Goal: Communication & Community: Participate in discussion

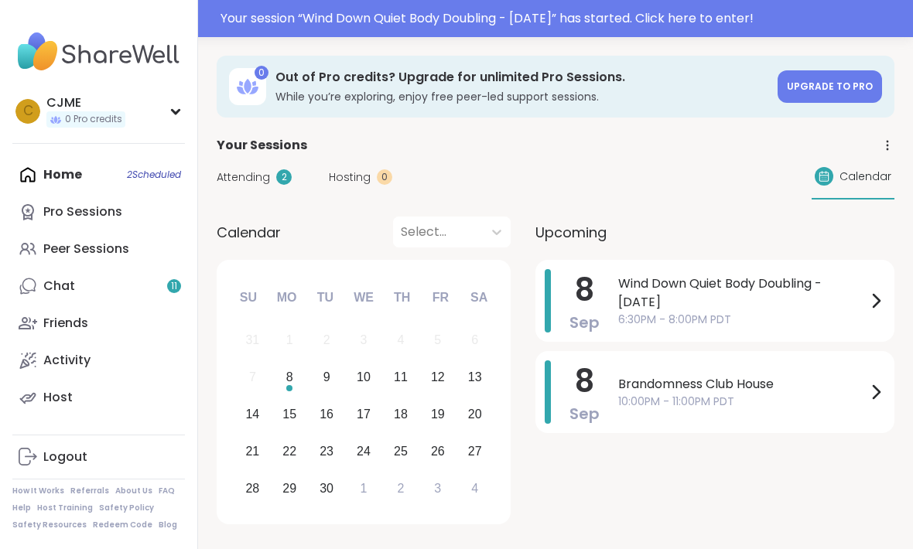
click at [108, 171] on div "Home 2 Scheduled Pro Sessions Peer Sessions Chat 11 Friends Activity Host" at bounding box center [98, 286] width 173 height 260
click at [146, 180] on div "Home 2 Scheduled Pro Sessions Peer Sessions Chat 11 Friends Activity Host" at bounding box center [98, 286] width 173 height 260
click at [138, 173] on div "Home 2 Scheduled Pro Sessions Peer Sessions Chat 11 Friends Activity Host" at bounding box center [98, 286] width 173 height 260
click at [147, 175] on div "Home 2 Scheduled Pro Sessions Peer Sessions Chat 11 Friends Activity Host" at bounding box center [98, 286] width 173 height 260
click at [780, 312] on span "6:30PM - 8:00PM PDT" at bounding box center [742, 320] width 248 height 16
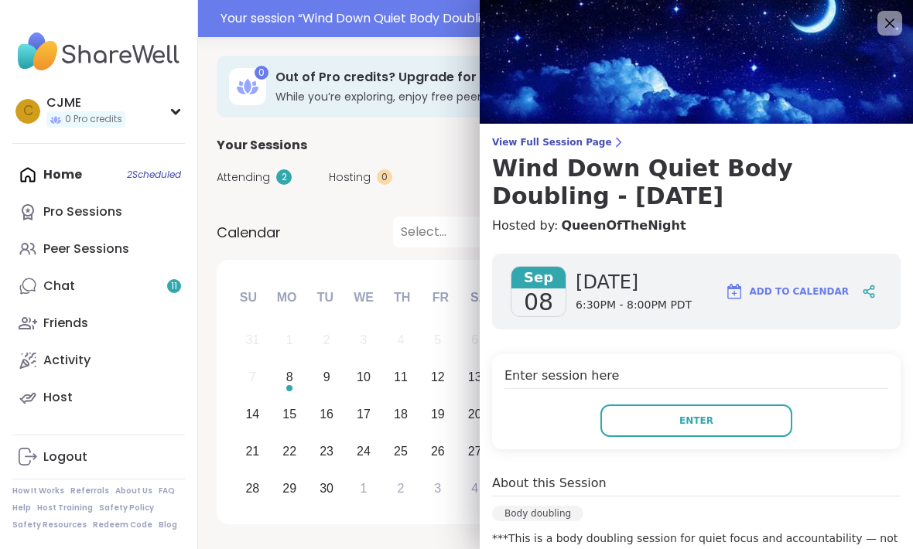
click at [751, 406] on button "Enter" at bounding box center [696, 421] width 192 height 32
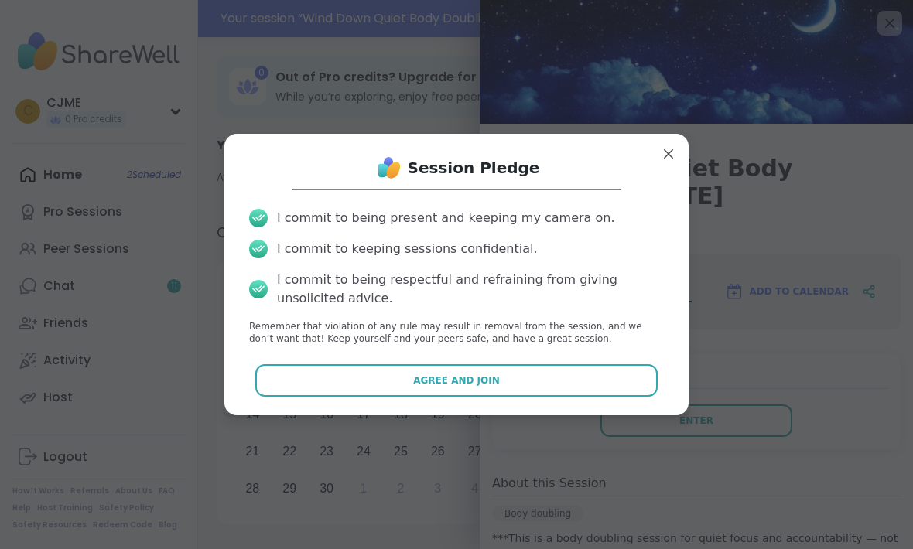
click at [614, 384] on button "Agree and Join" at bounding box center [456, 380] width 403 height 32
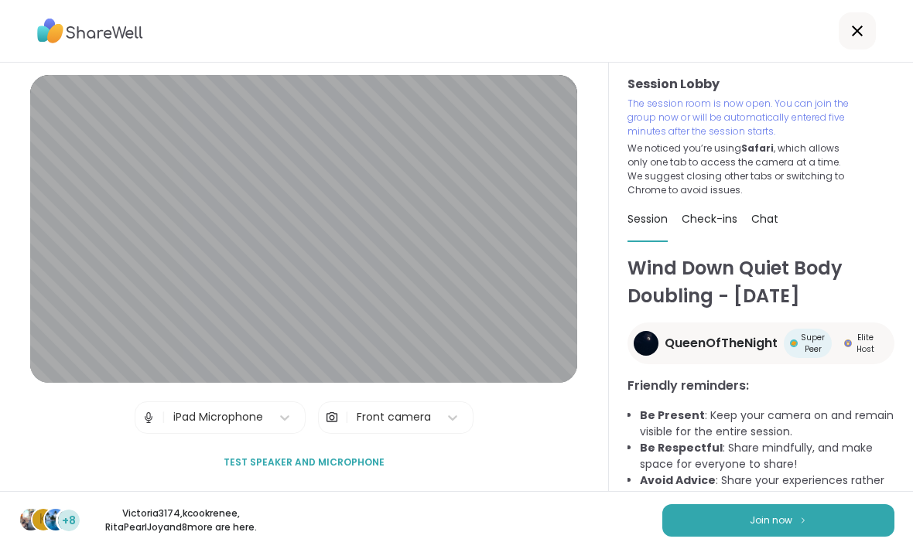
click at [809, 518] on button "Join now" at bounding box center [778, 520] width 232 height 32
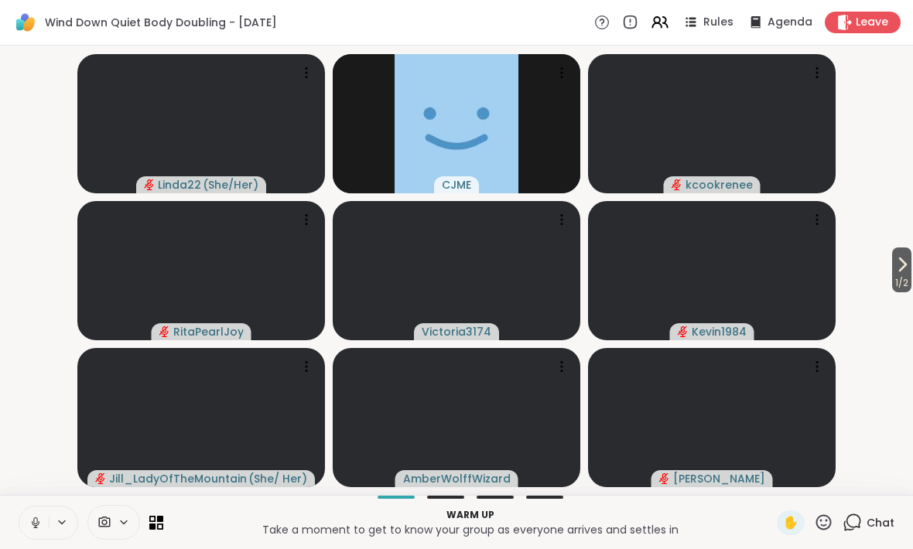
click at [39, 518] on icon at bounding box center [36, 523] width 14 height 14
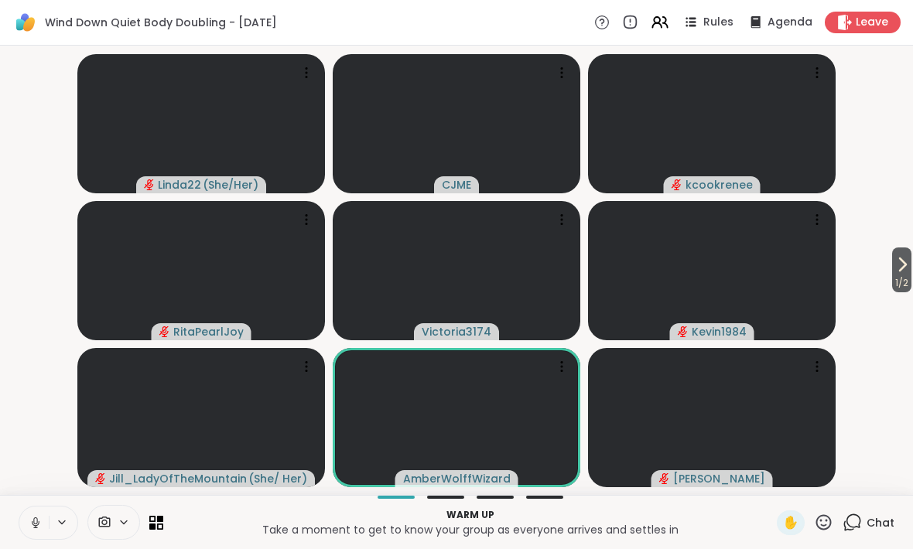
click at [904, 291] on span "1 / 2" at bounding box center [901, 283] width 19 height 19
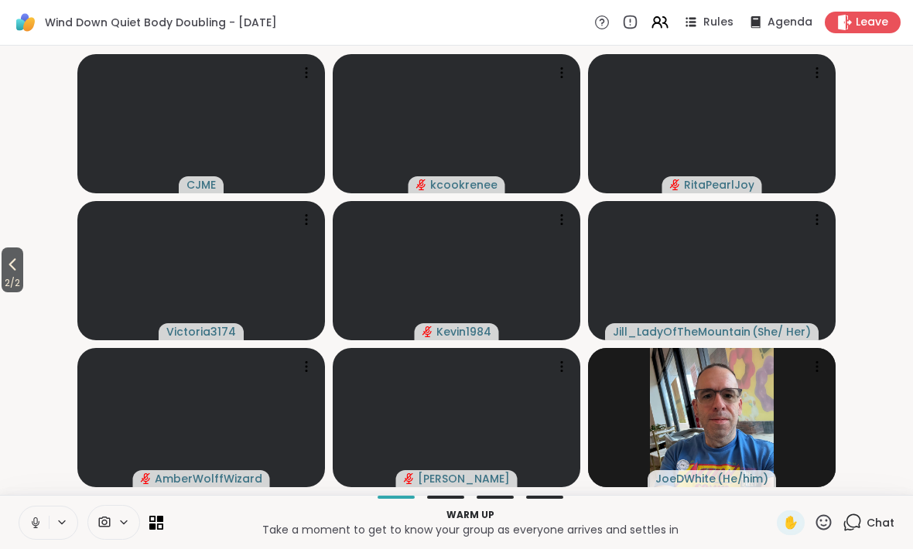
click at [18, 268] on icon at bounding box center [12, 264] width 19 height 19
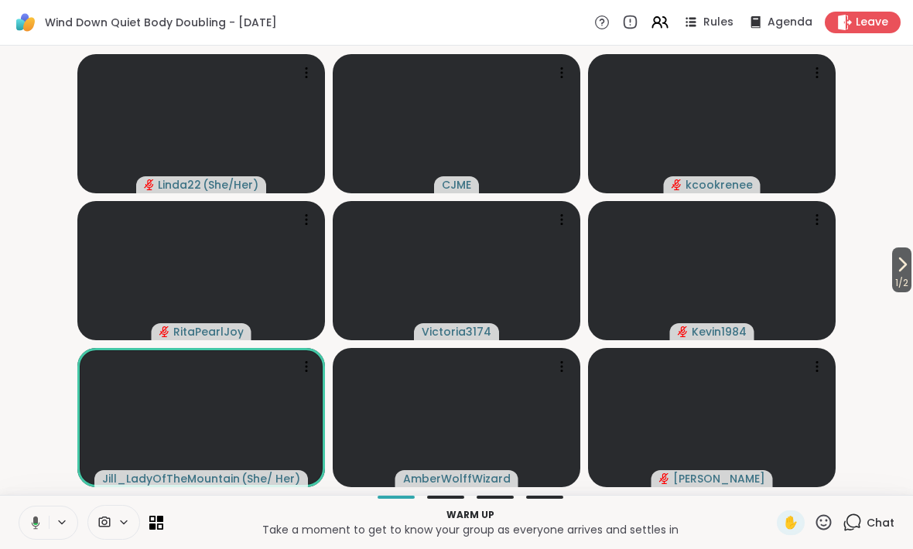
click at [29, 518] on icon at bounding box center [33, 523] width 14 height 14
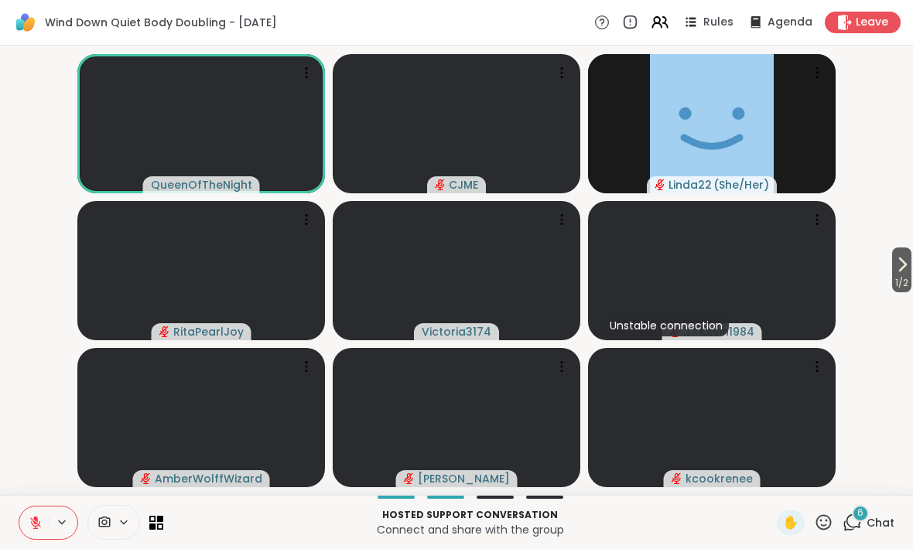
click at [788, 521] on span "✋" at bounding box center [790, 523] width 15 height 19
click at [41, 528] on icon at bounding box center [36, 523] width 14 height 14
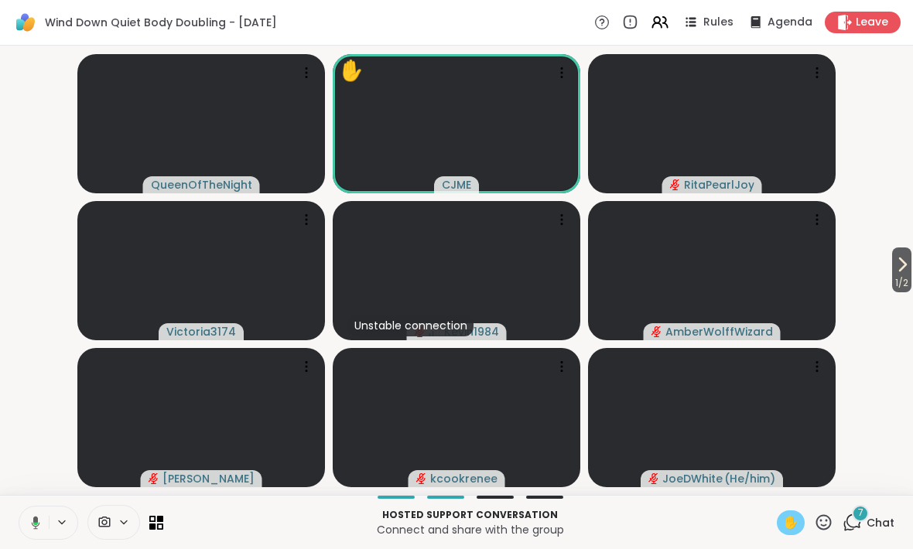
click at [22, 515] on button at bounding box center [33, 523] width 32 height 32
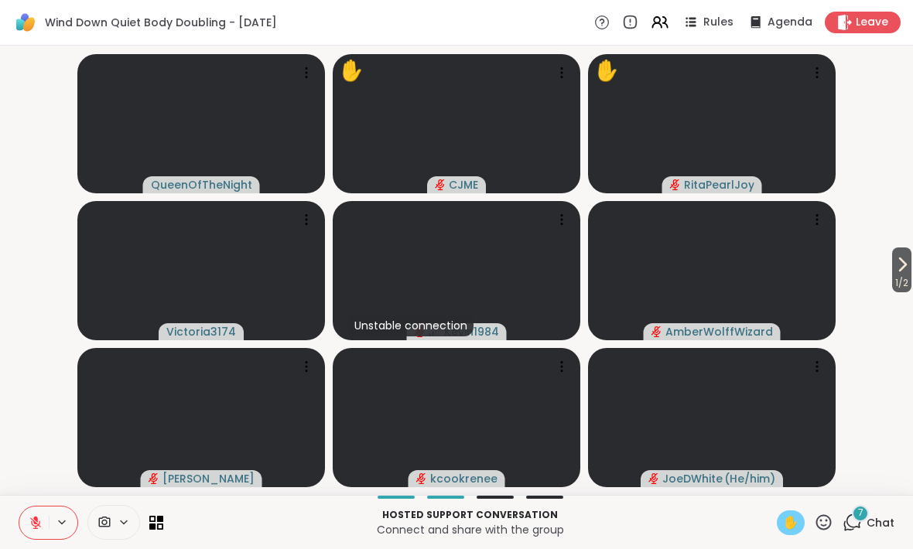
click at [897, 279] on span "1 / 2" at bounding box center [901, 283] width 19 height 19
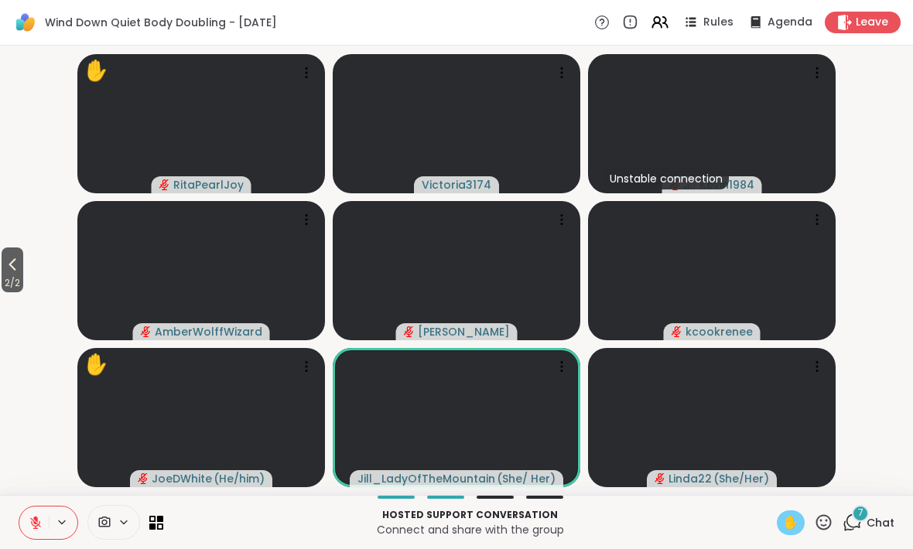
click at [12, 268] on icon at bounding box center [12, 264] width 19 height 19
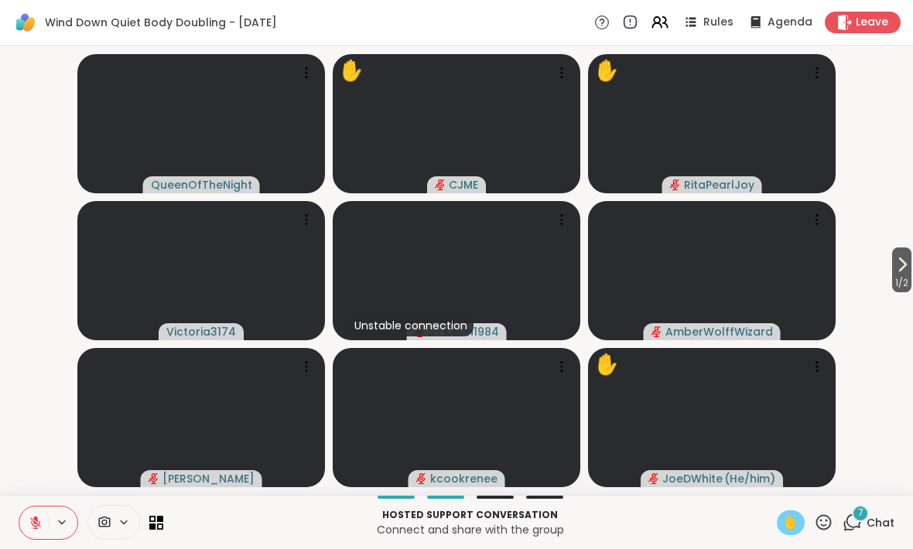
click at [795, 534] on div "✋" at bounding box center [791, 523] width 28 height 25
